Goal: Task Accomplishment & Management: Complete application form

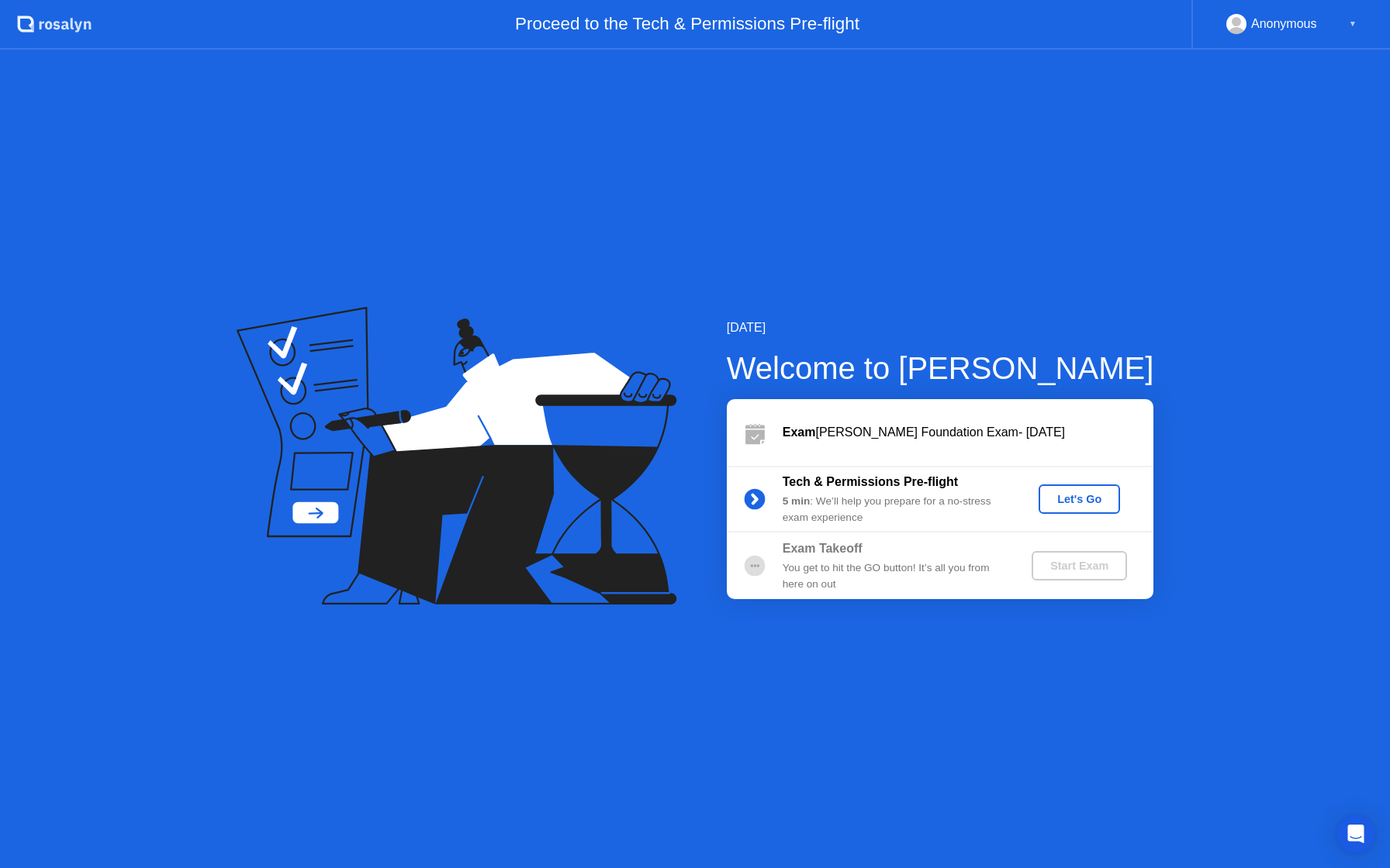
click at [1071, 502] on div "Let's Go" at bounding box center [1078, 499] width 69 height 13
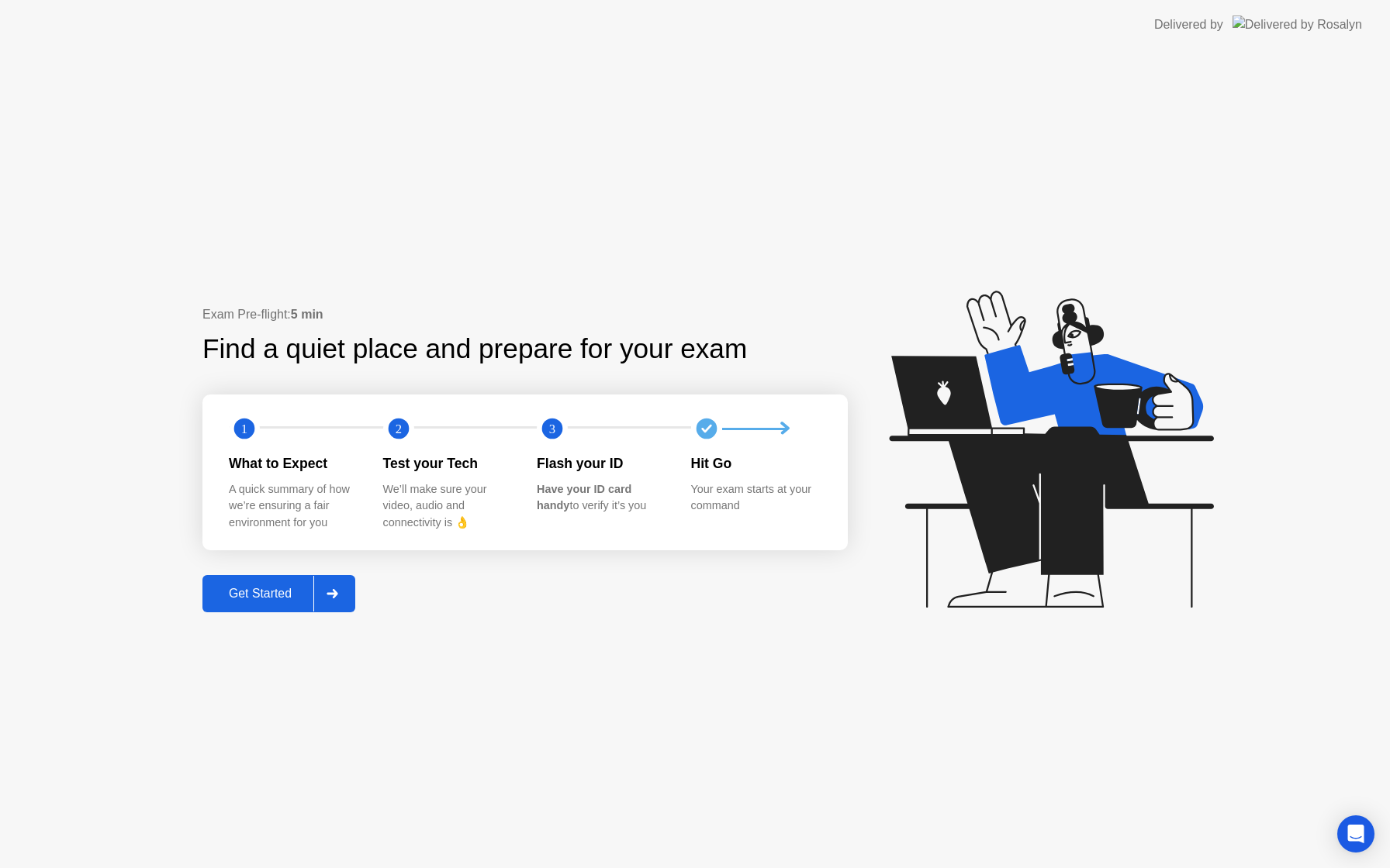
click at [328, 588] on div at bounding box center [332, 593] width 37 height 36
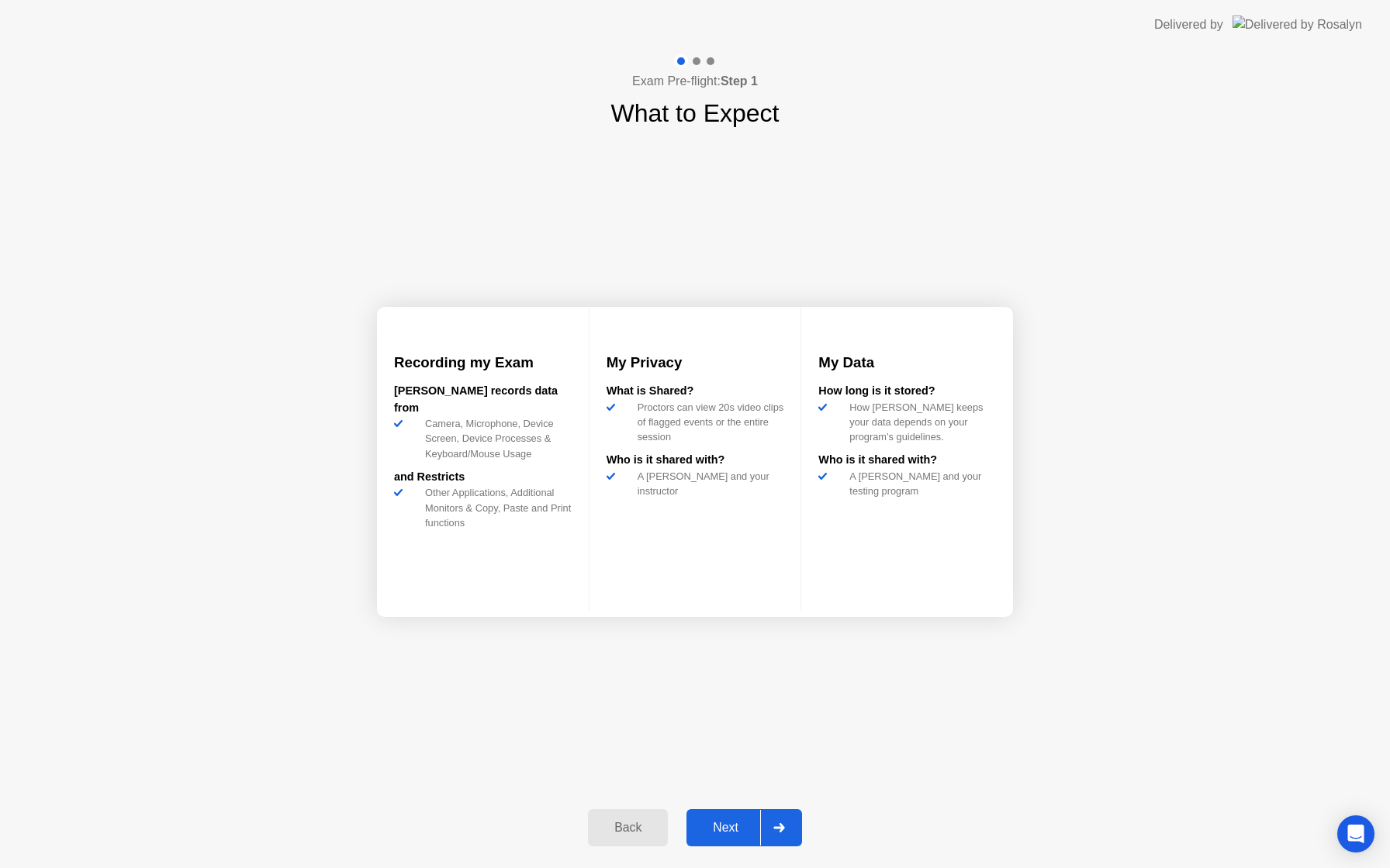
click at [786, 824] on div at bounding box center [778, 827] width 37 height 36
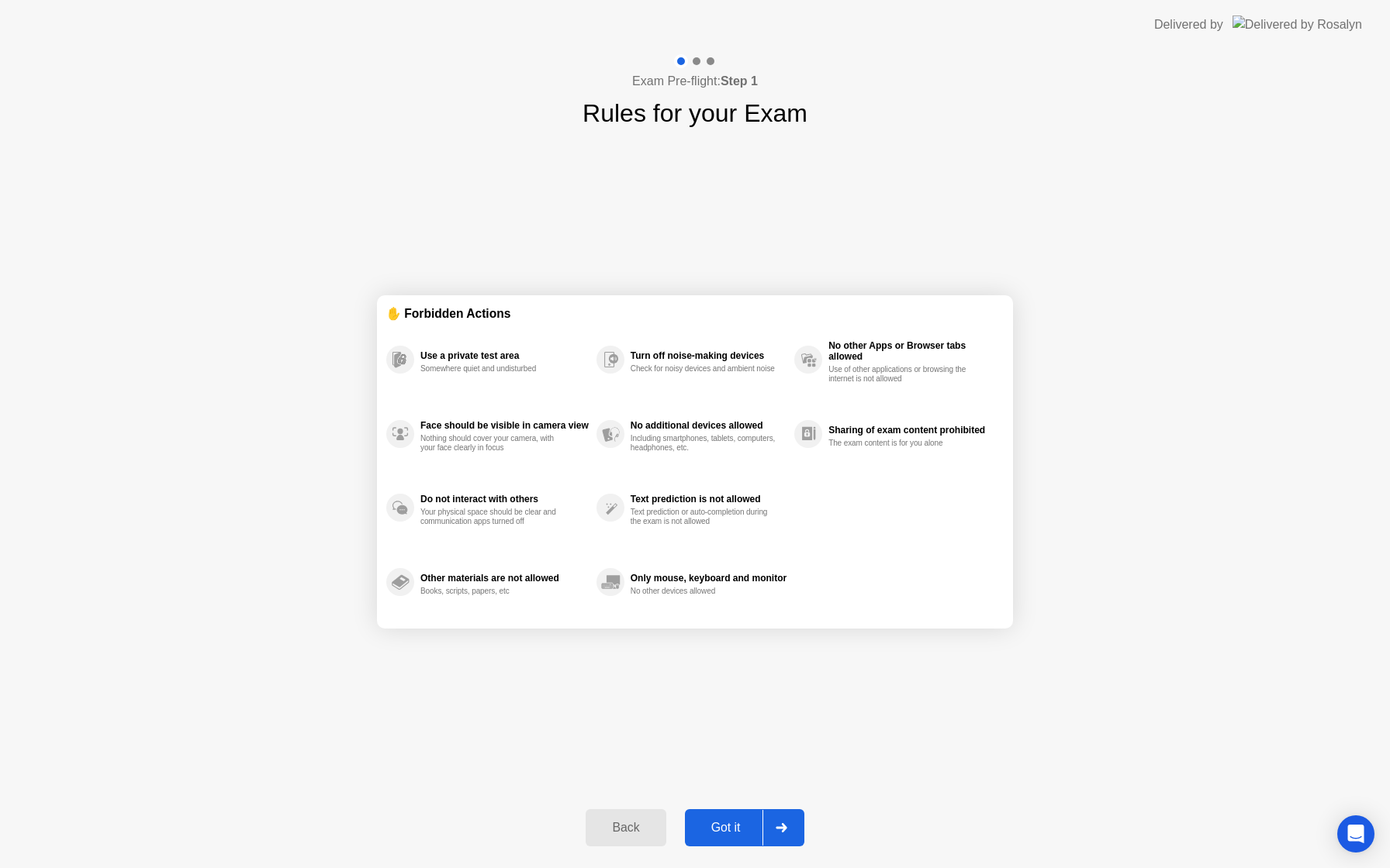
click at [786, 824] on icon at bounding box center [781, 828] width 12 height 10
select select "**********"
select select "*******"
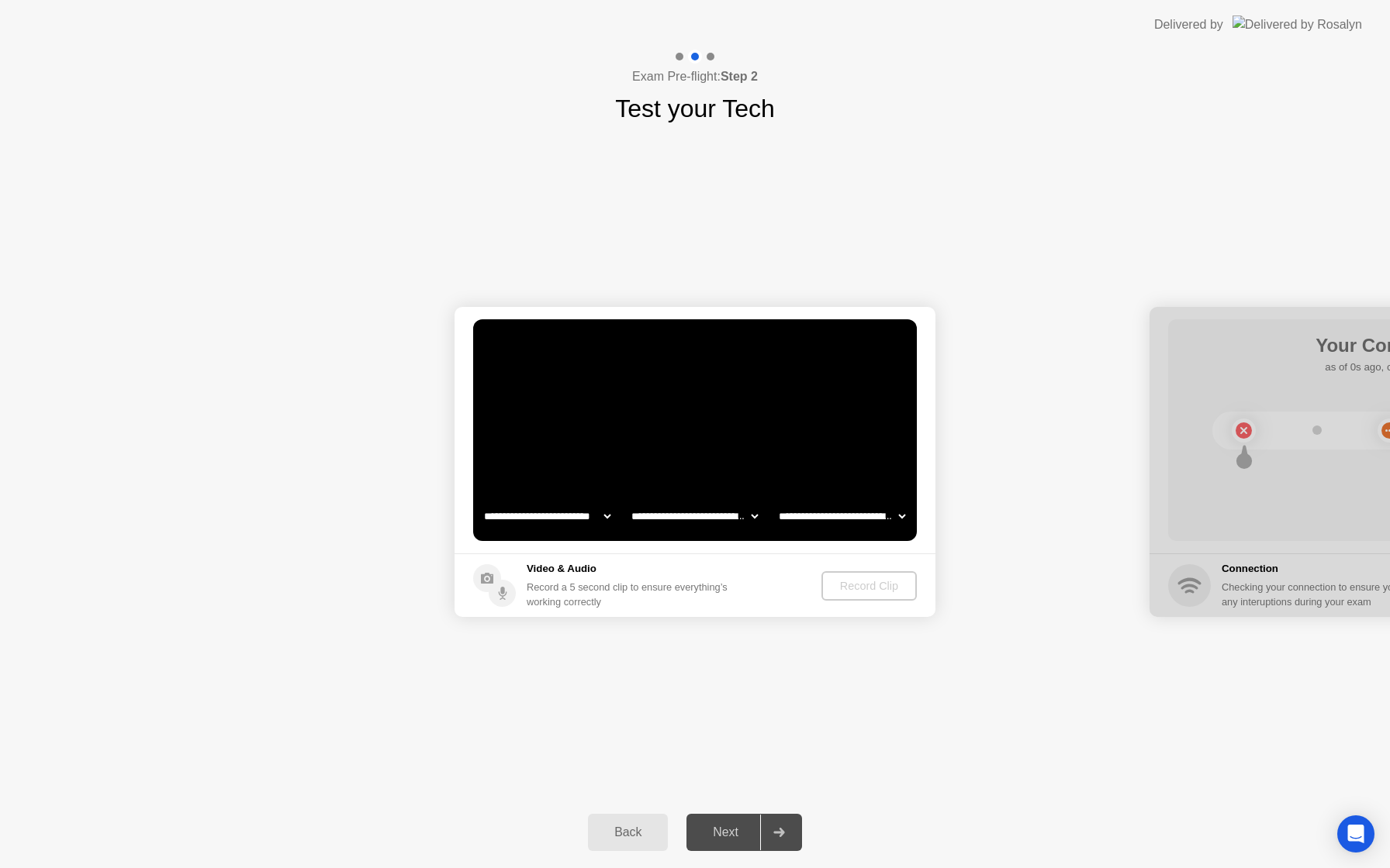
select select "**********"
click at [863, 581] on div "Record Clip" at bounding box center [869, 585] width 83 height 13
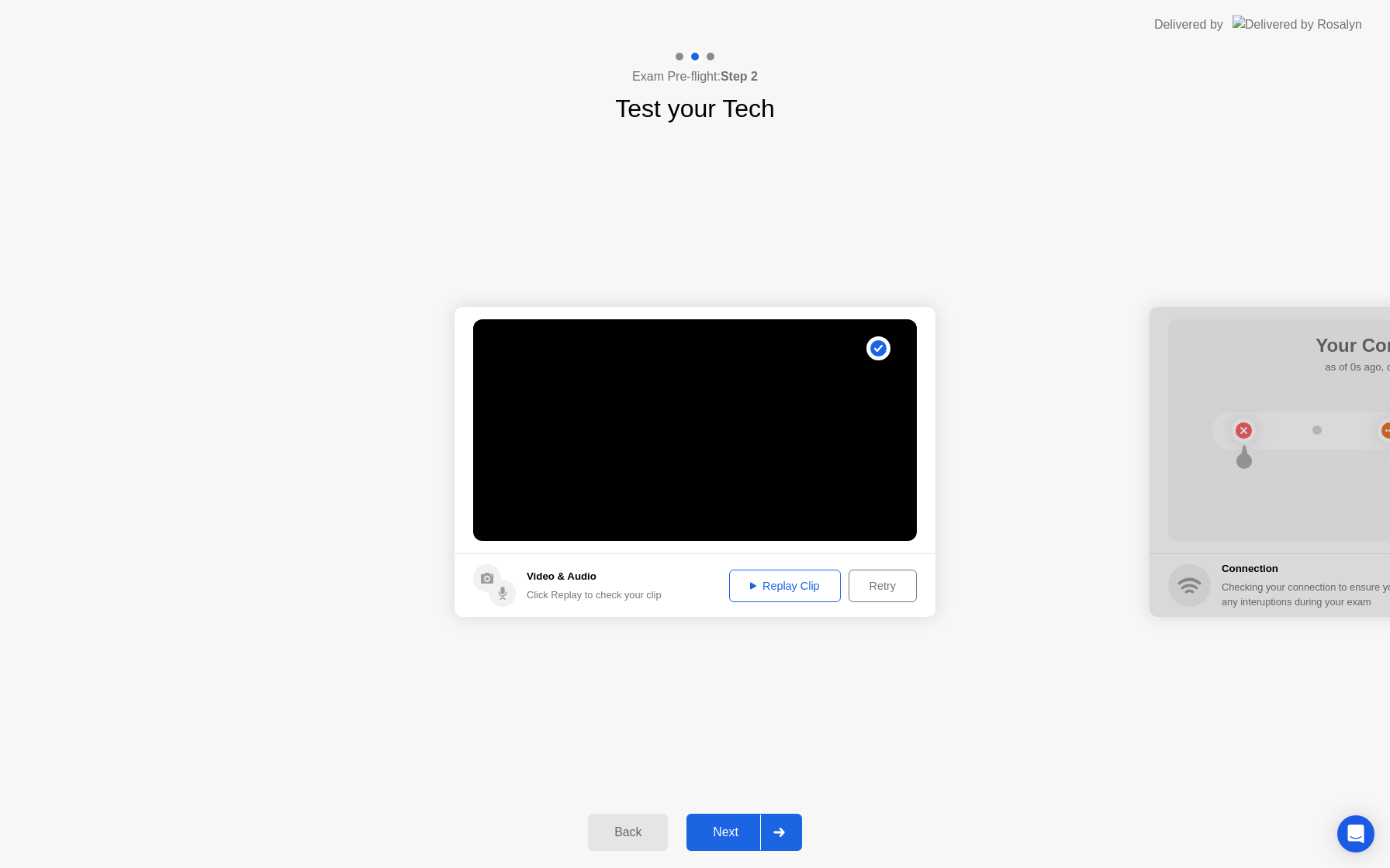
click at [746, 820] on button "Next" at bounding box center [744, 832] width 116 height 37
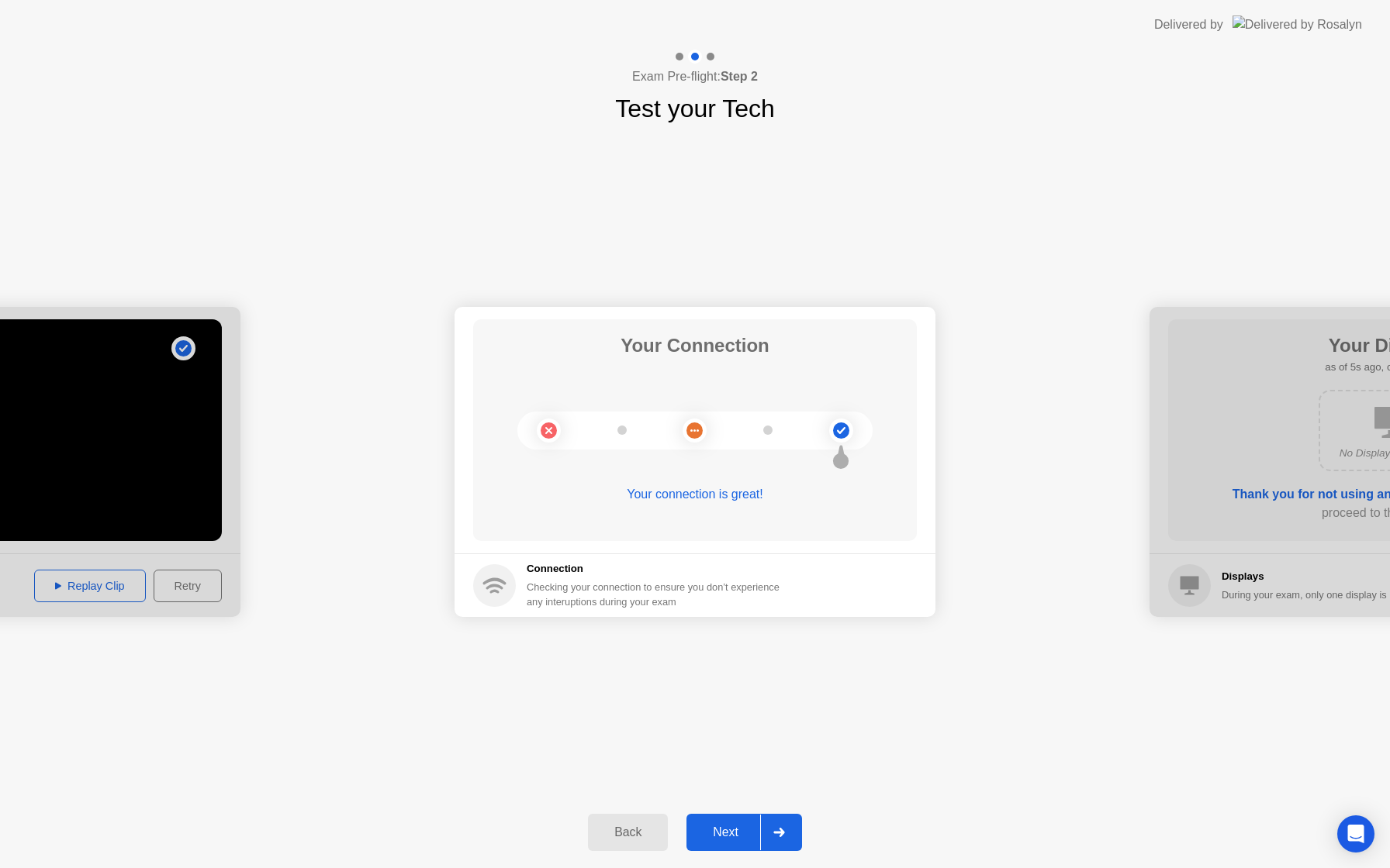
click at [746, 820] on button "Next" at bounding box center [744, 832] width 116 height 37
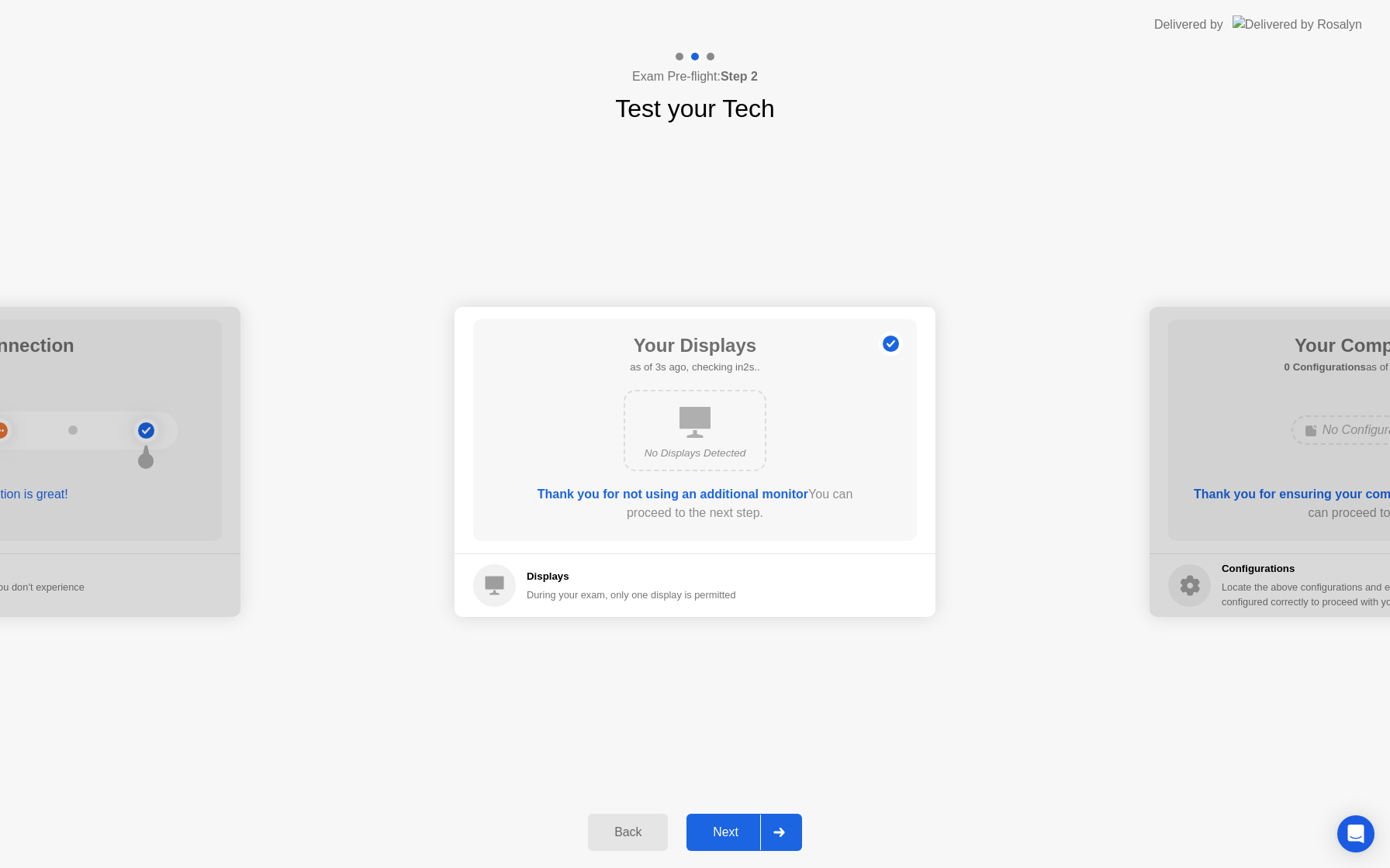
click at [746, 820] on button "Next" at bounding box center [744, 832] width 116 height 37
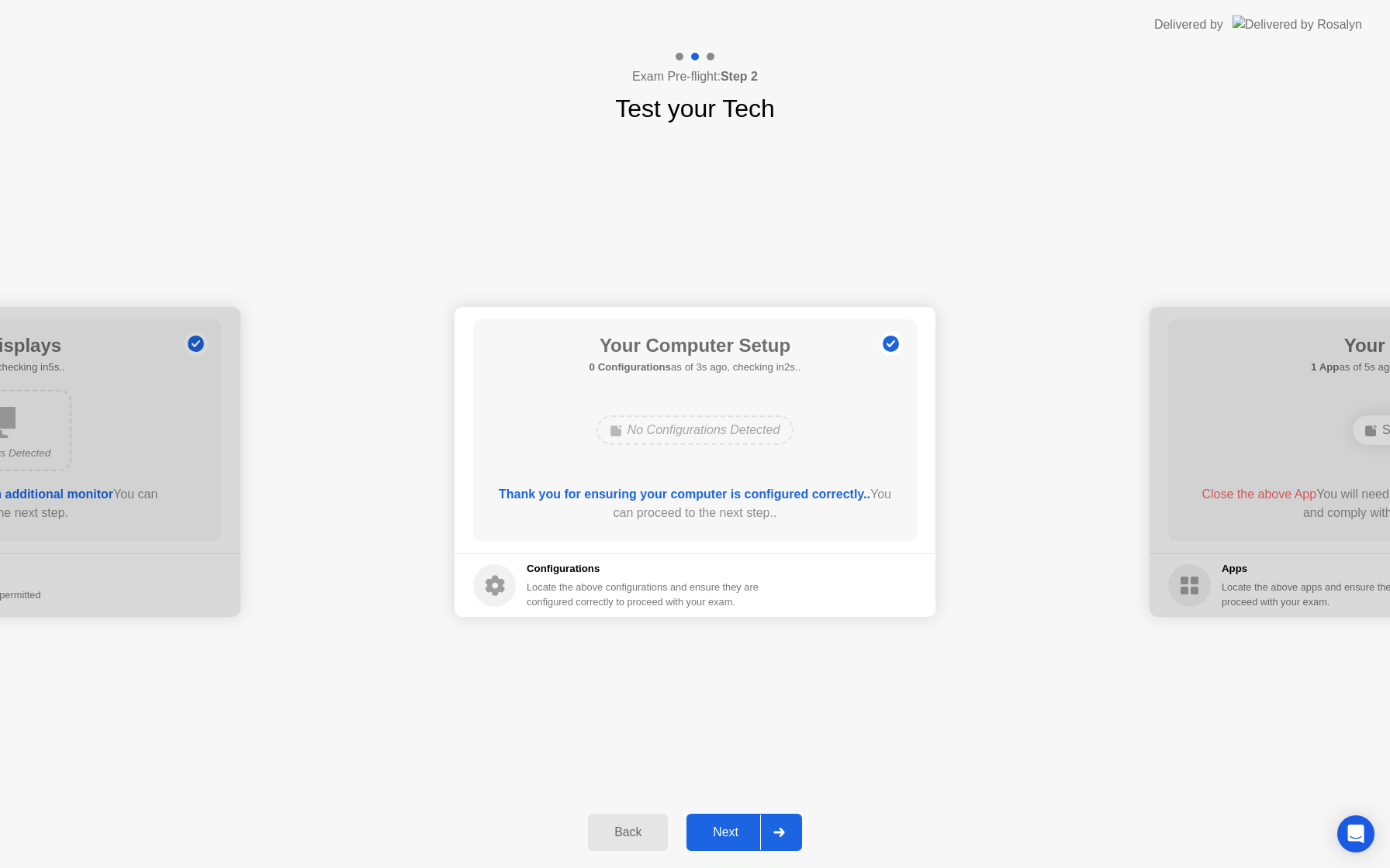
click at [746, 820] on button "Next" at bounding box center [744, 832] width 116 height 37
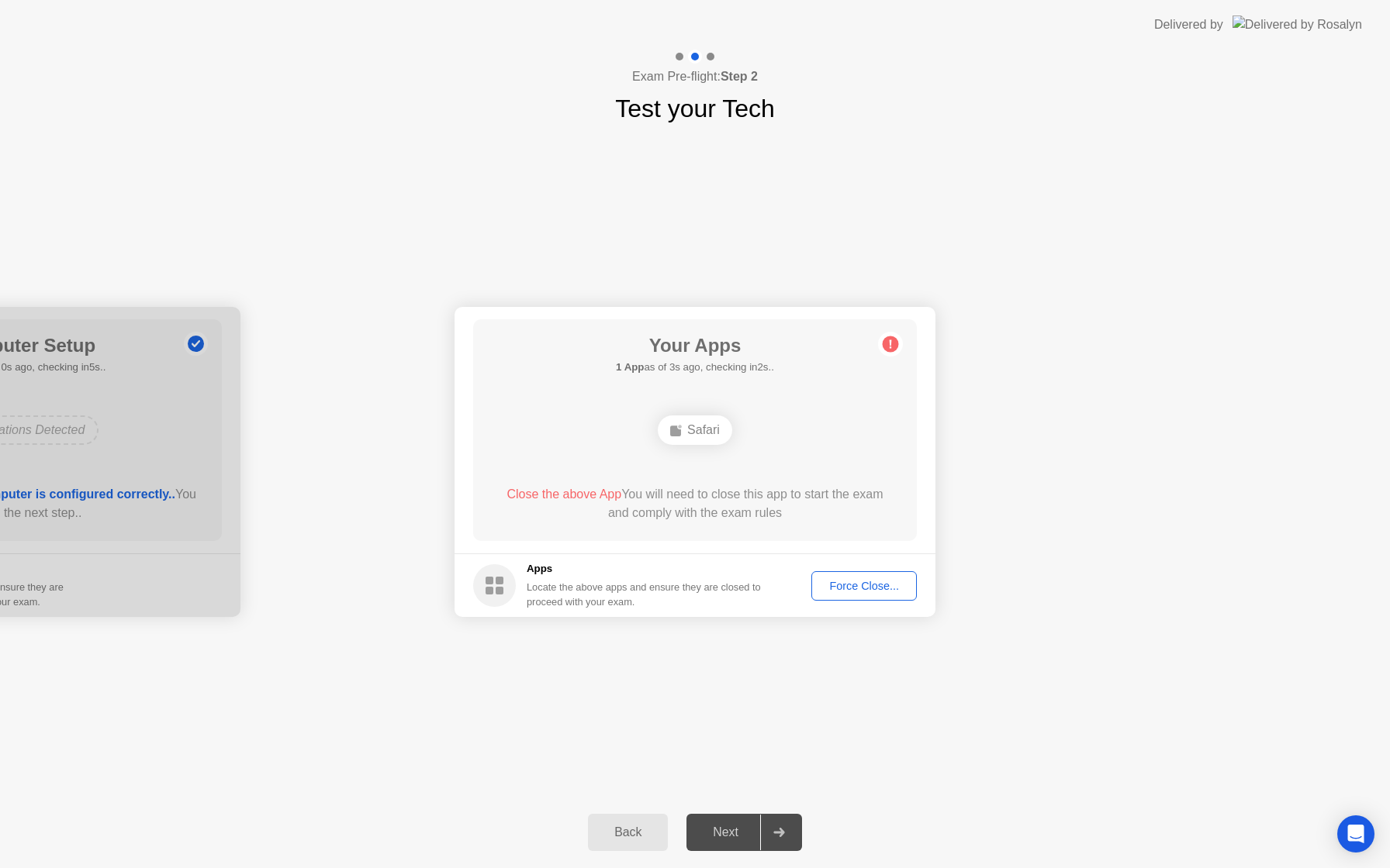
click at [864, 584] on div "Force Close..." at bounding box center [864, 585] width 94 height 13
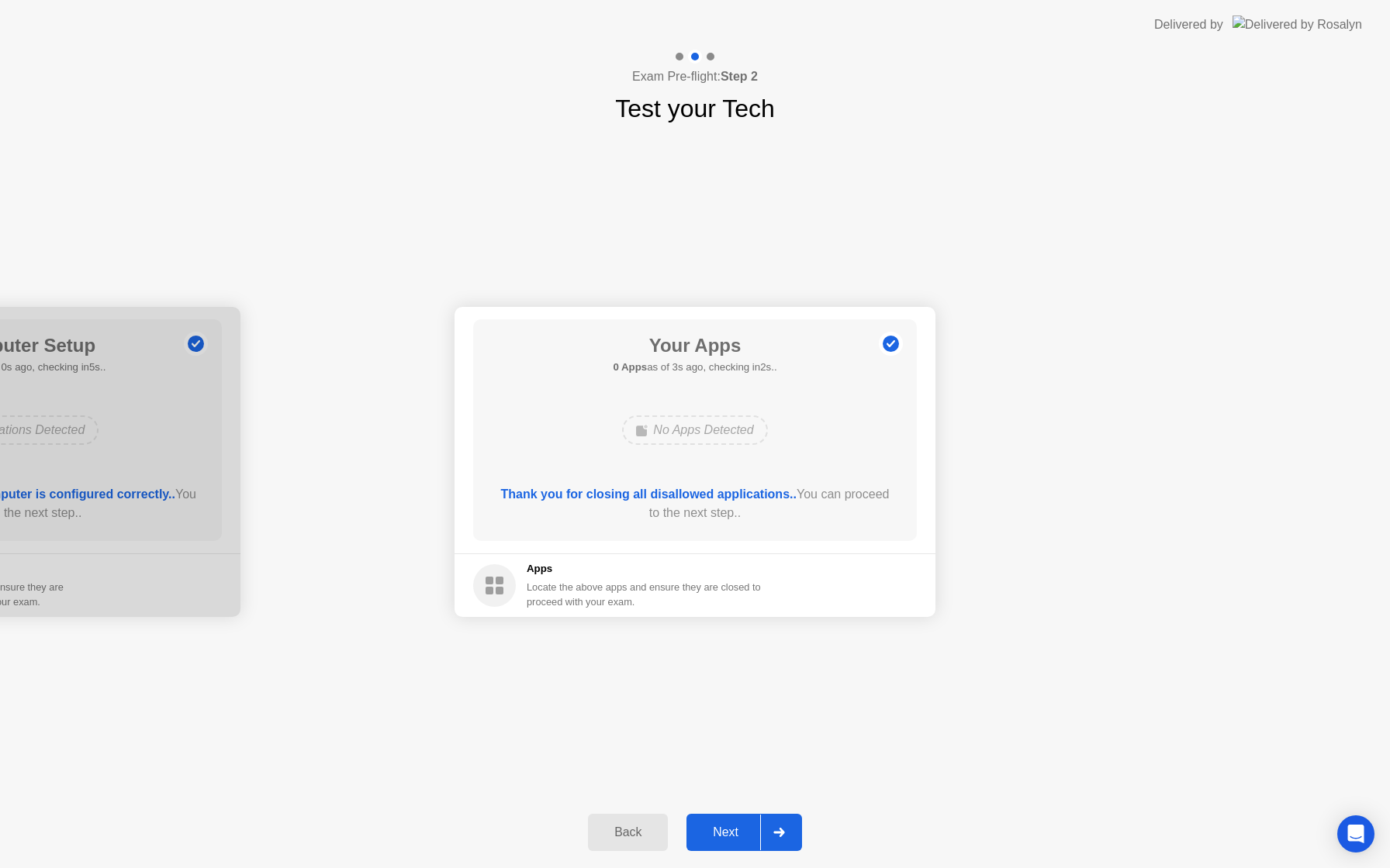
click at [760, 829] on div "Next" at bounding box center [725, 832] width 69 height 14
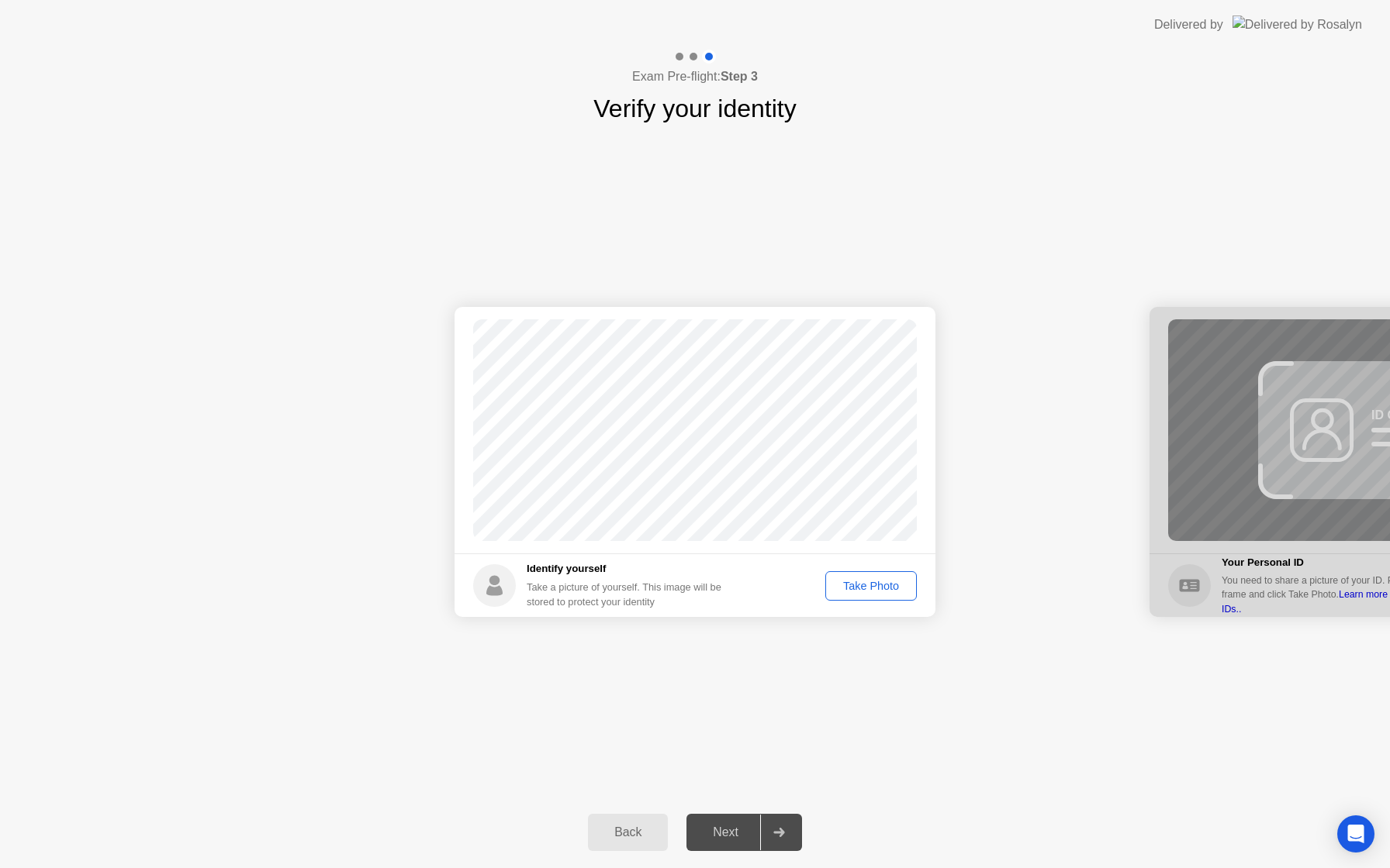
click at [882, 586] on div "Take Photo" at bounding box center [870, 585] width 81 height 13
click at [763, 824] on div at bounding box center [778, 832] width 37 height 36
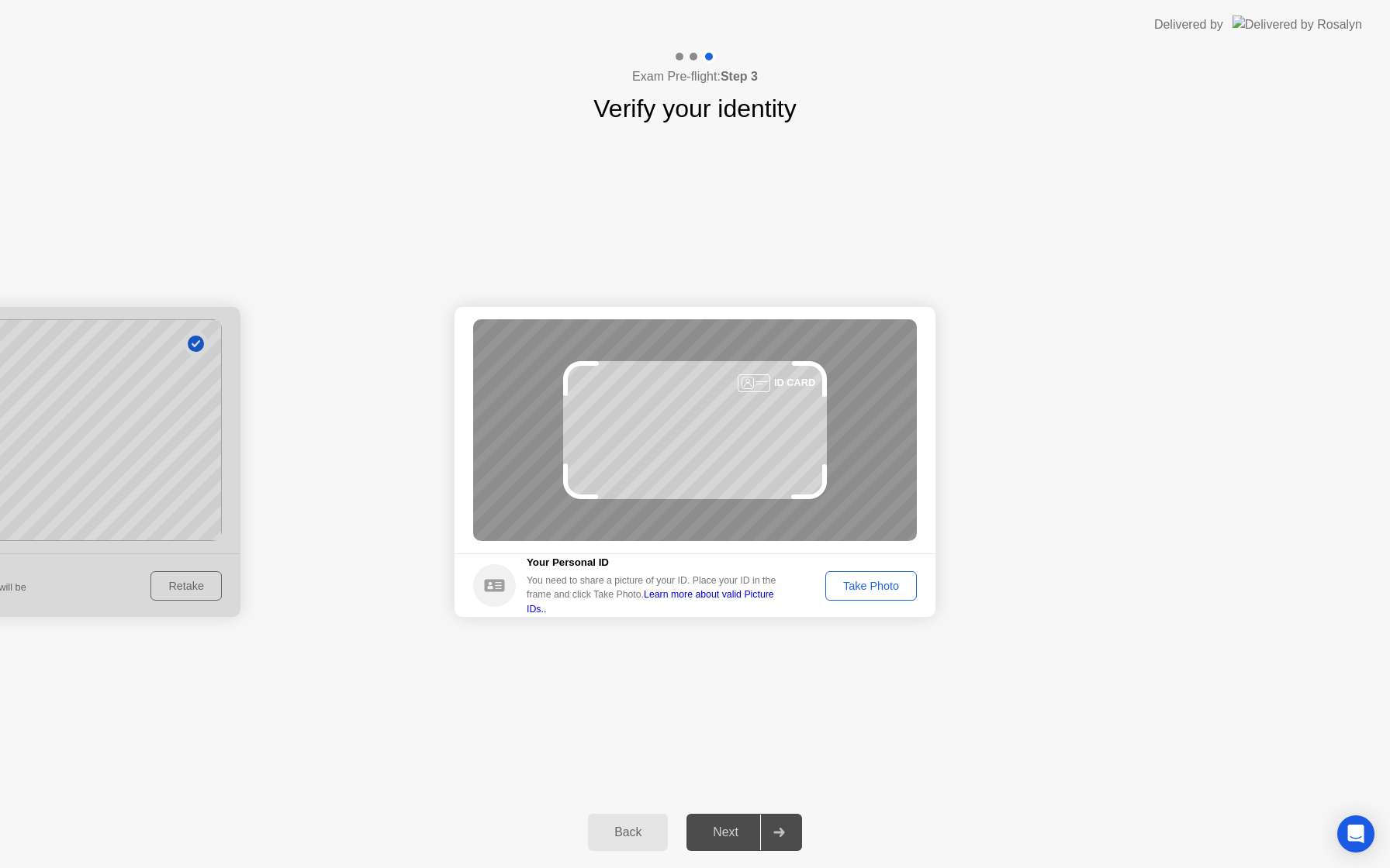
click at [864, 577] on button "Take Photo" at bounding box center [870, 585] width 91 height 29
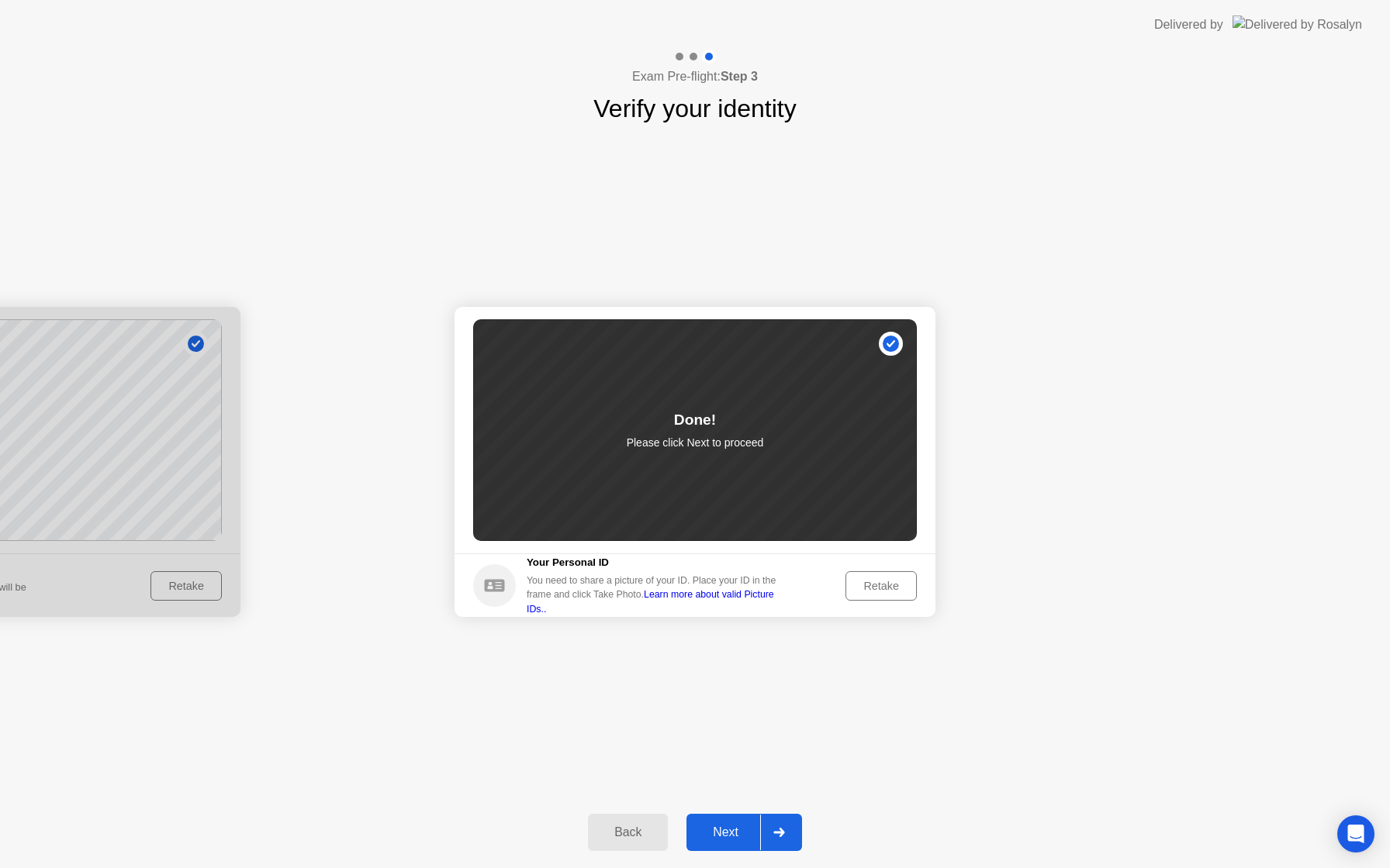
click at [725, 839] on div "Next" at bounding box center [725, 832] width 69 height 14
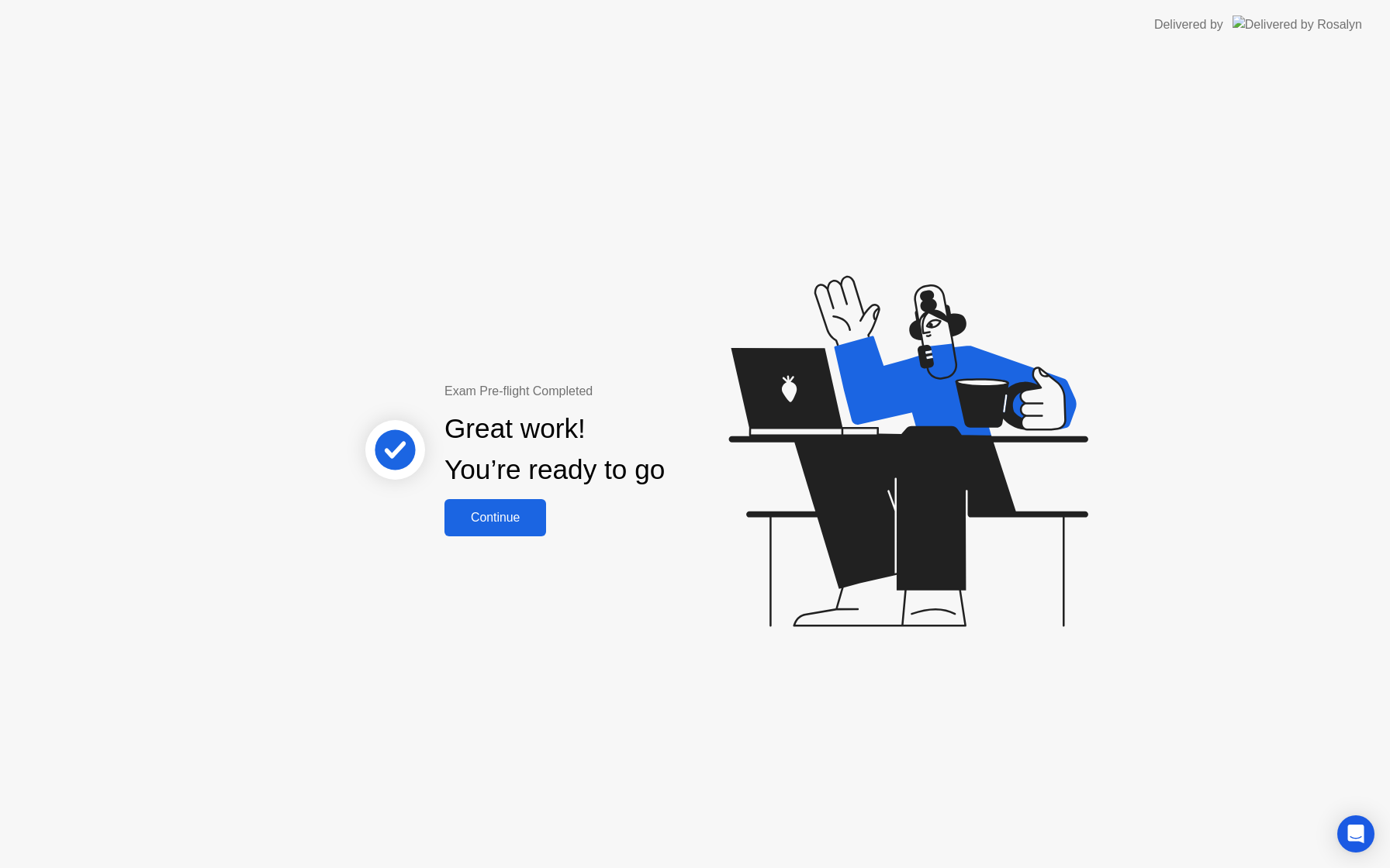
click at [539, 535] on button "Continue" at bounding box center [494, 517] width 102 height 37
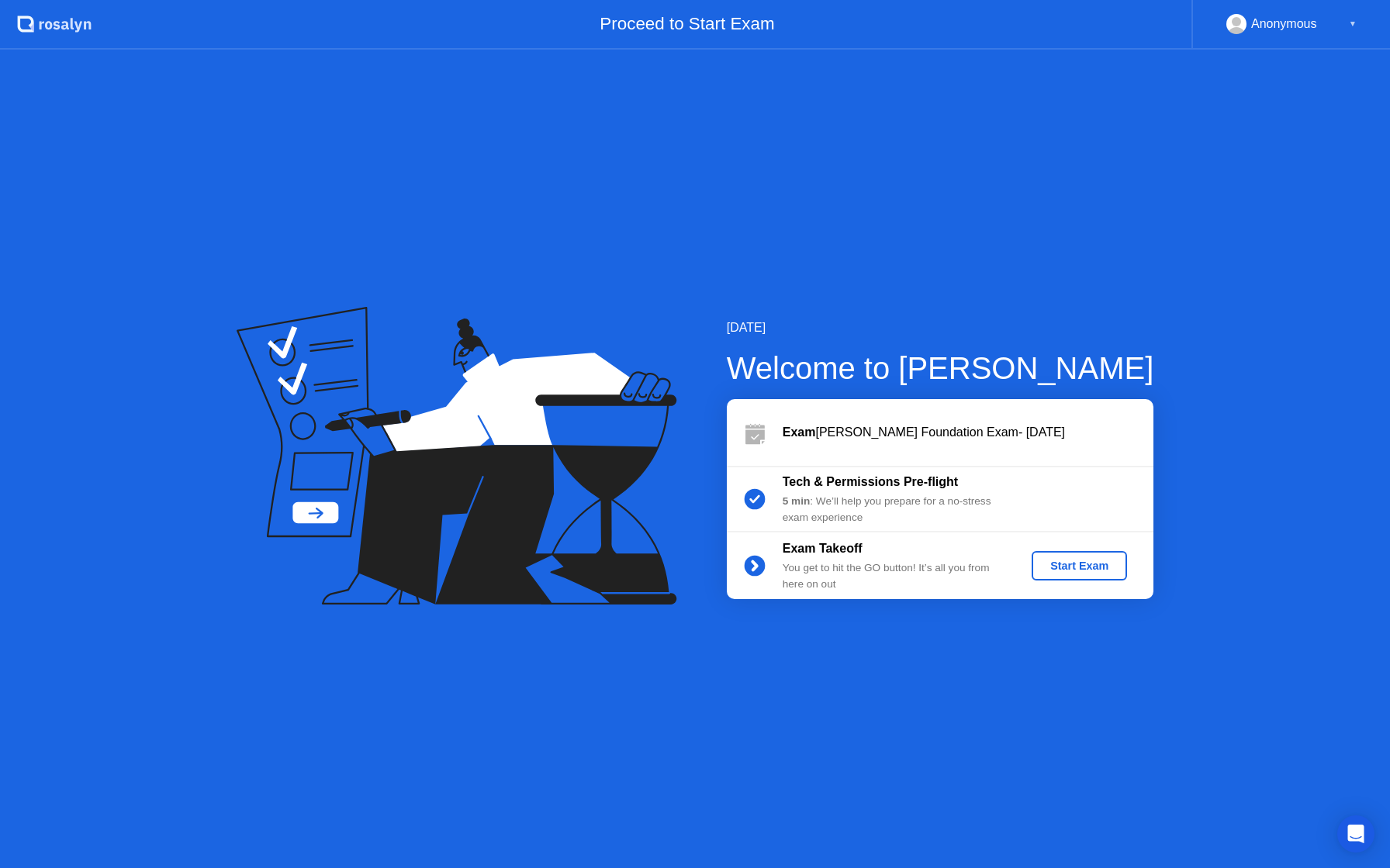
click at [1040, 563] on div "Start Exam" at bounding box center [1078, 565] width 83 height 13
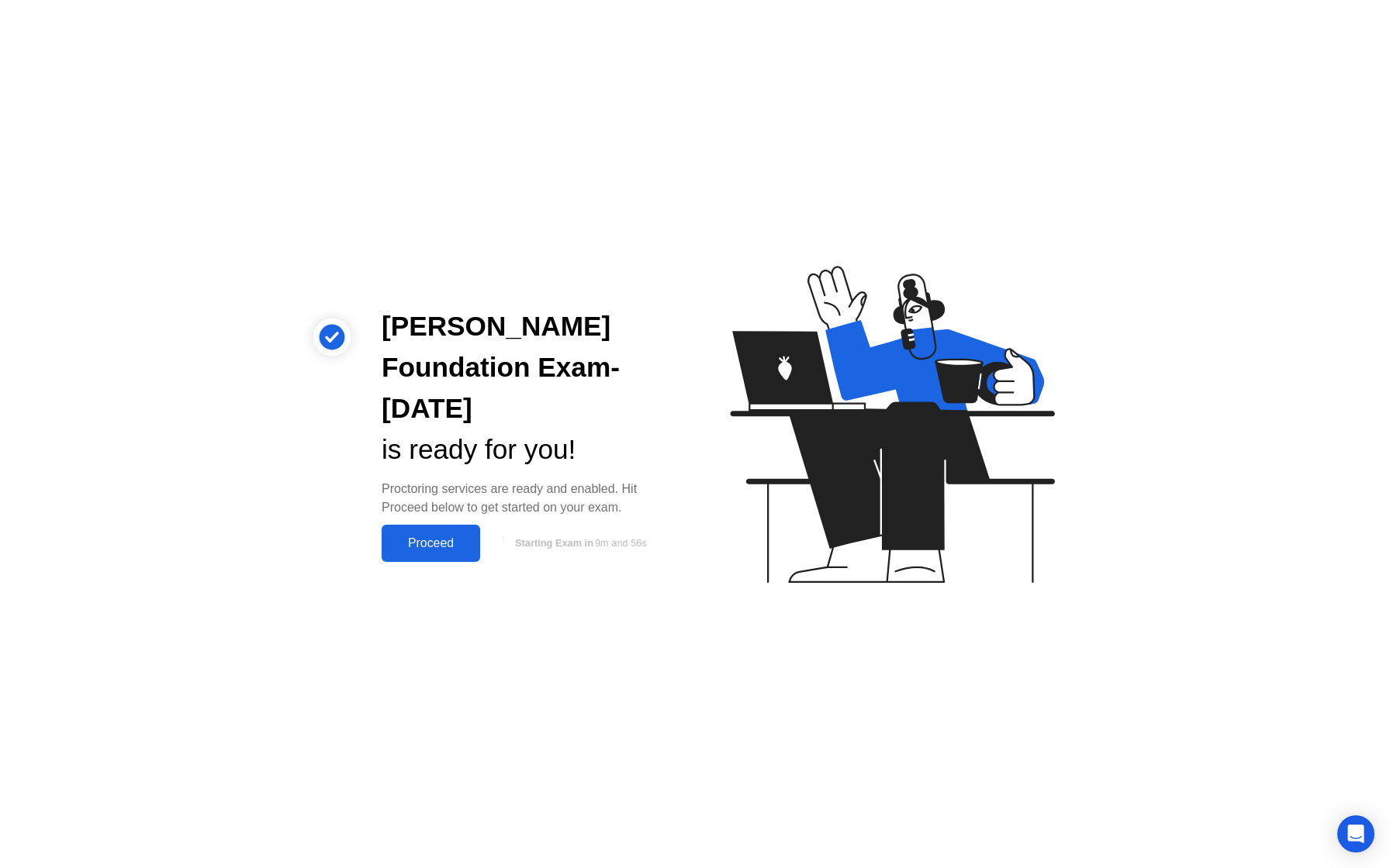
click at [414, 536] on div "Proceed" at bounding box center [431, 543] width 89 height 14
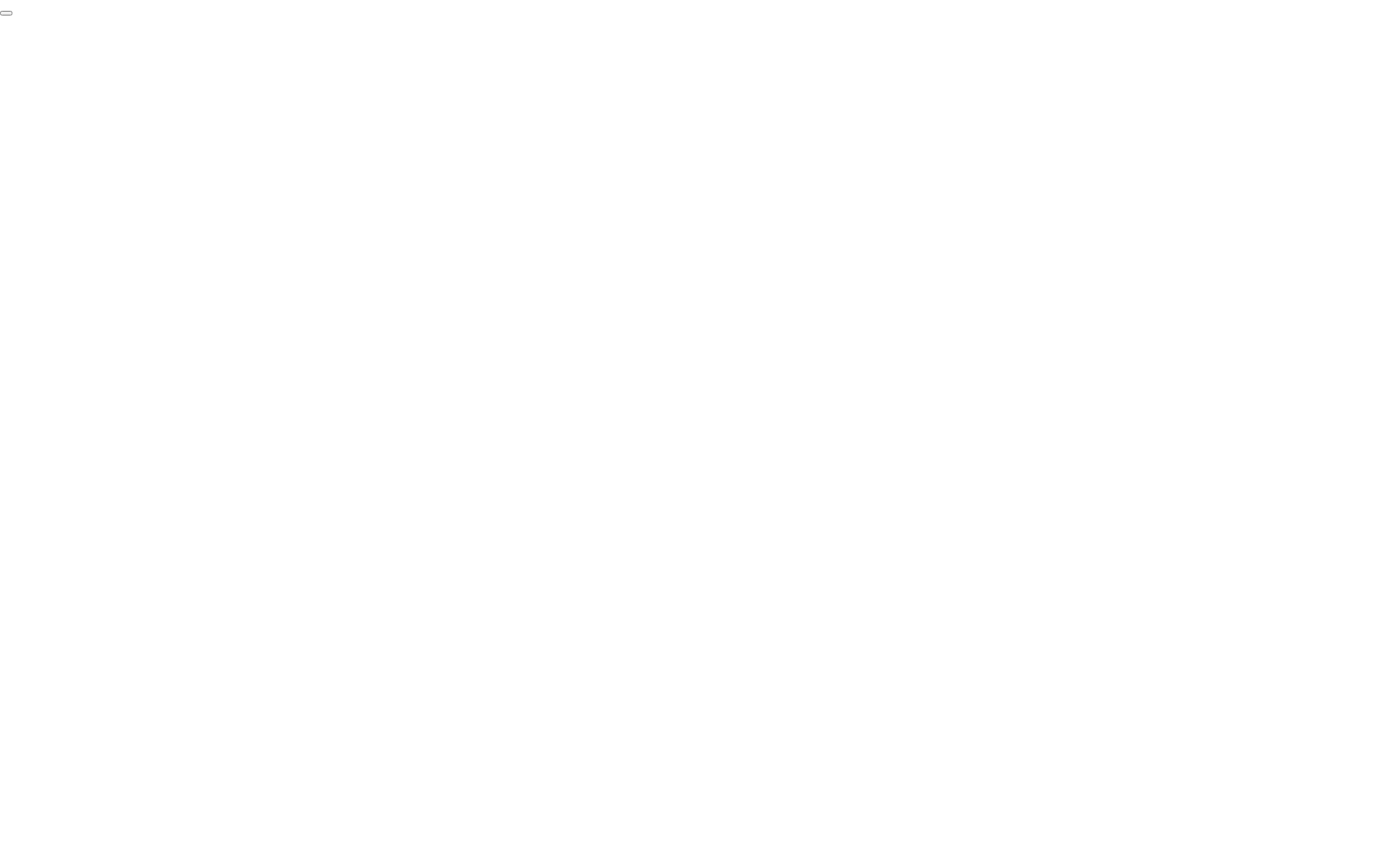
click div "End Proctoring Session"
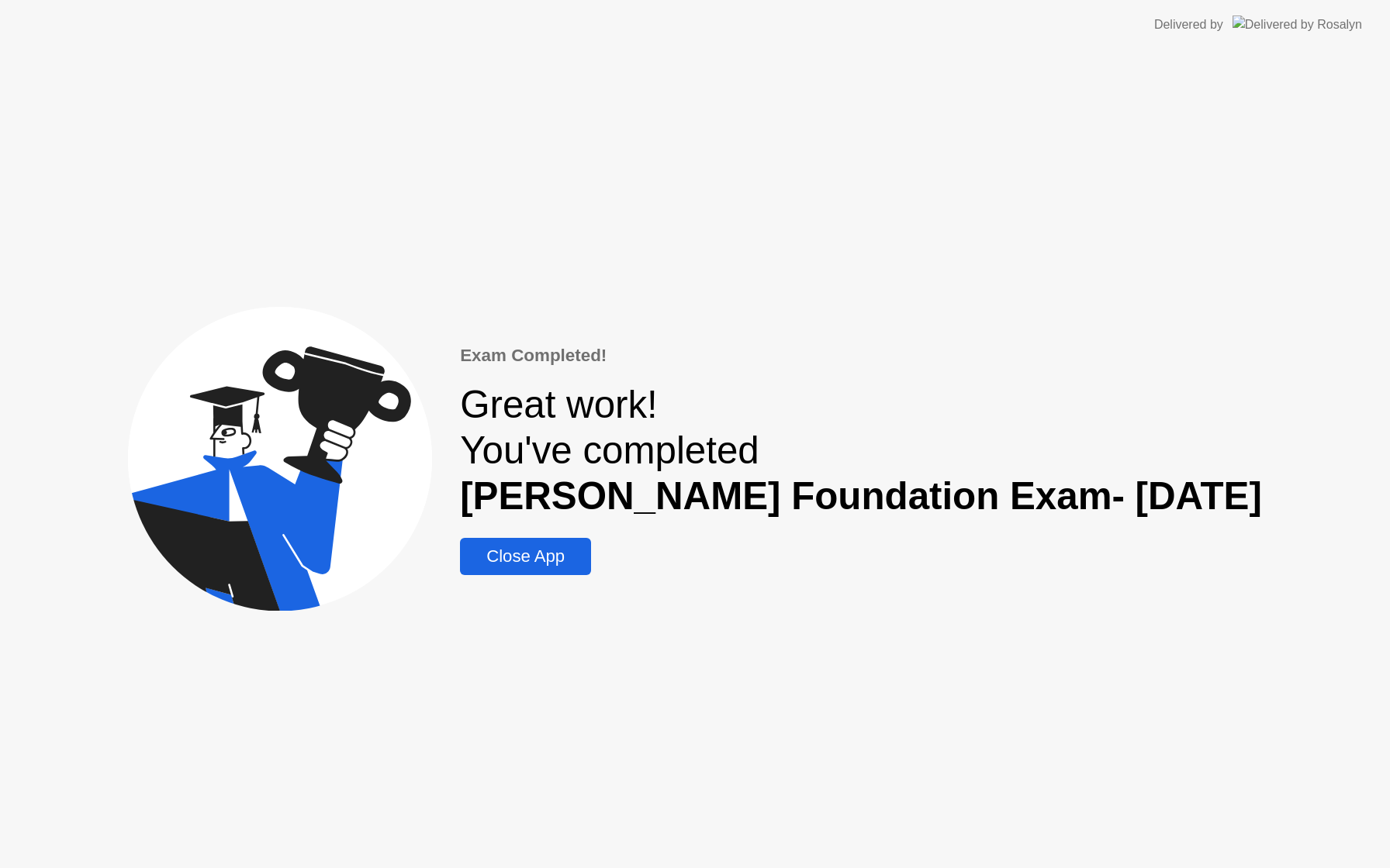
click at [587, 566] on div "Close App" at bounding box center [525, 556] width 121 height 20
